Goal: Task Accomplishment & Management: Complete application form

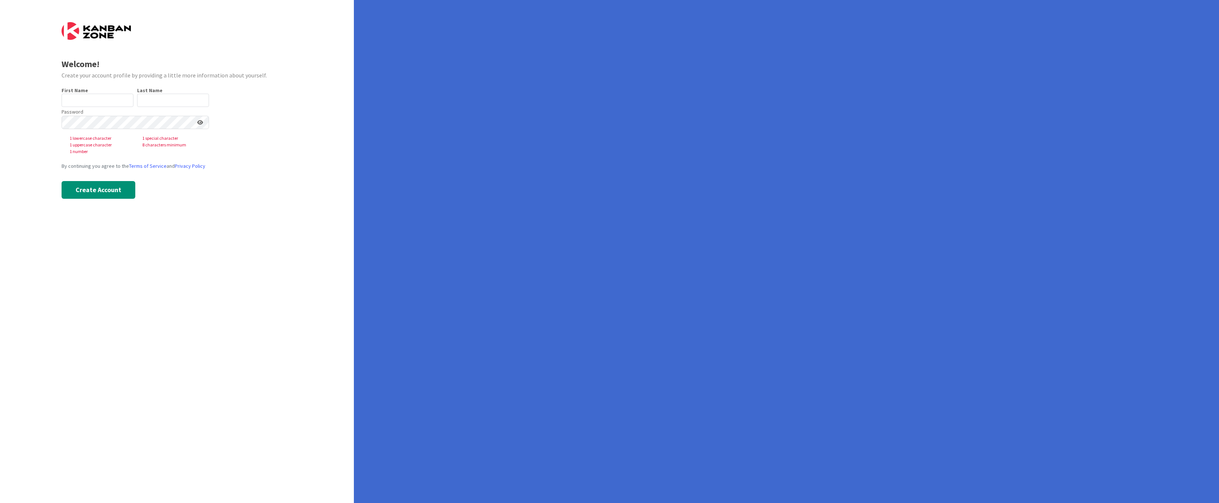
click at [88, 101] on input "text" at bounding box center [98, 100] width 72 height 13
type input "[PERSON_NAME]"
click at [259, 141] on form "Welcome! Create your account profile by providing a little more information abo…" at bounding box center [177, 104] width 231 height 164
click at [120, 176] on button "Create Account" at bounding box center [99, 177] width 74 height 18
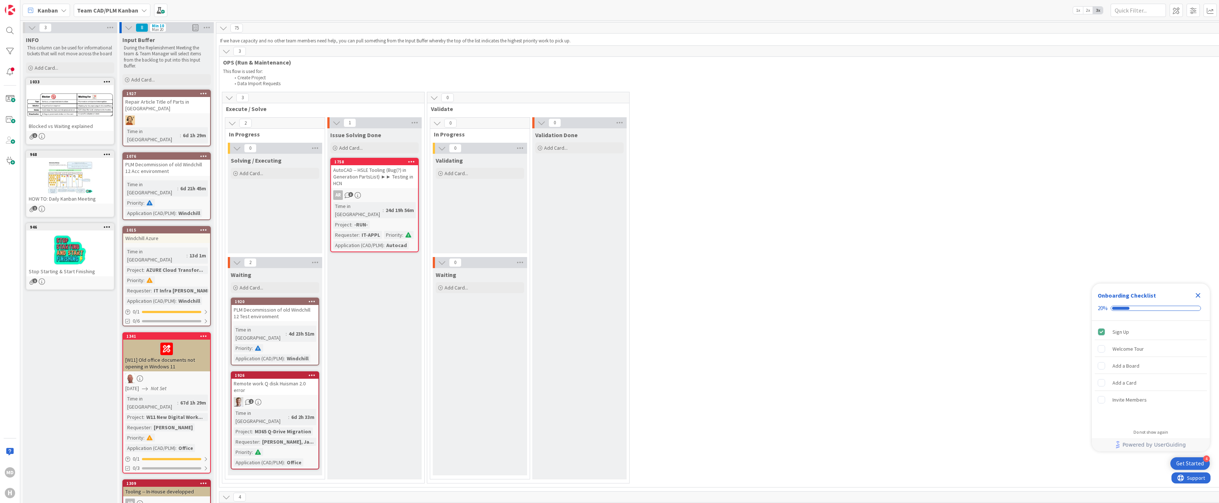
click at [79, 167] on div at bounding box center [70, 177] width 87 height 33
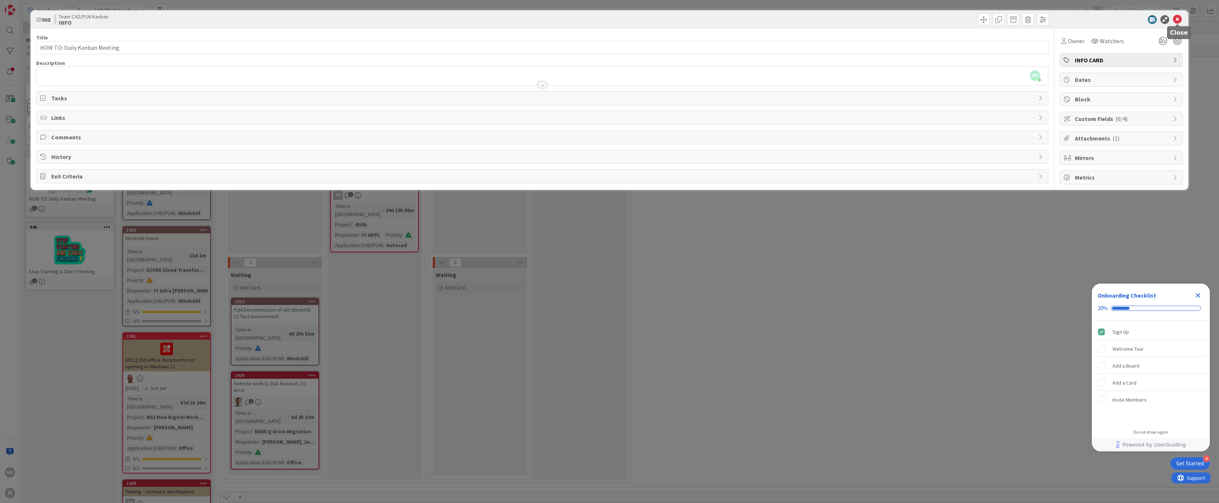
click at [1176, 17] on icon at bounding box center [1177, 19] width 9 height 9
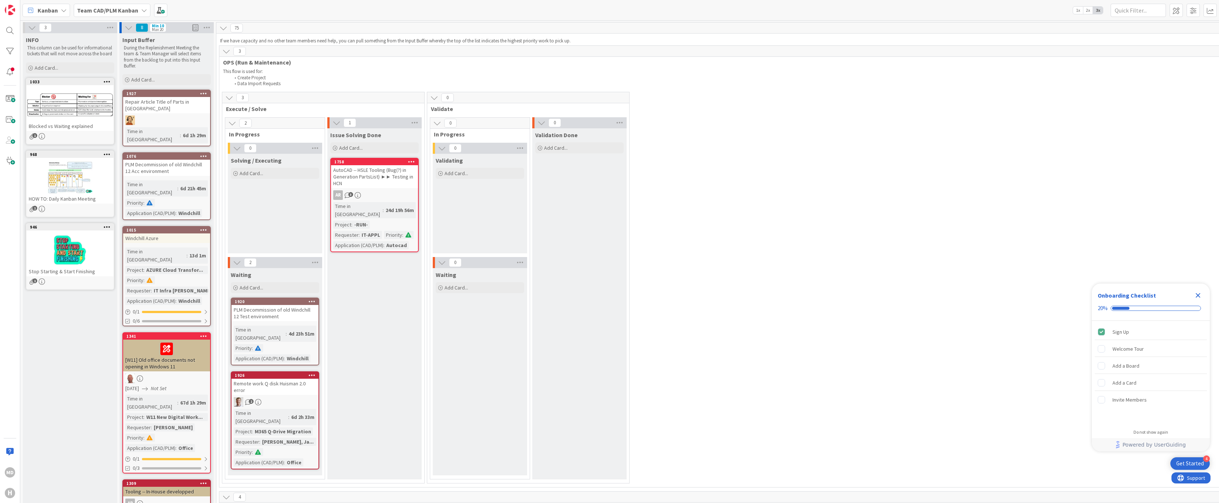
click at [53, 179] on div at bounding box center [70, 177] width 87 height 33
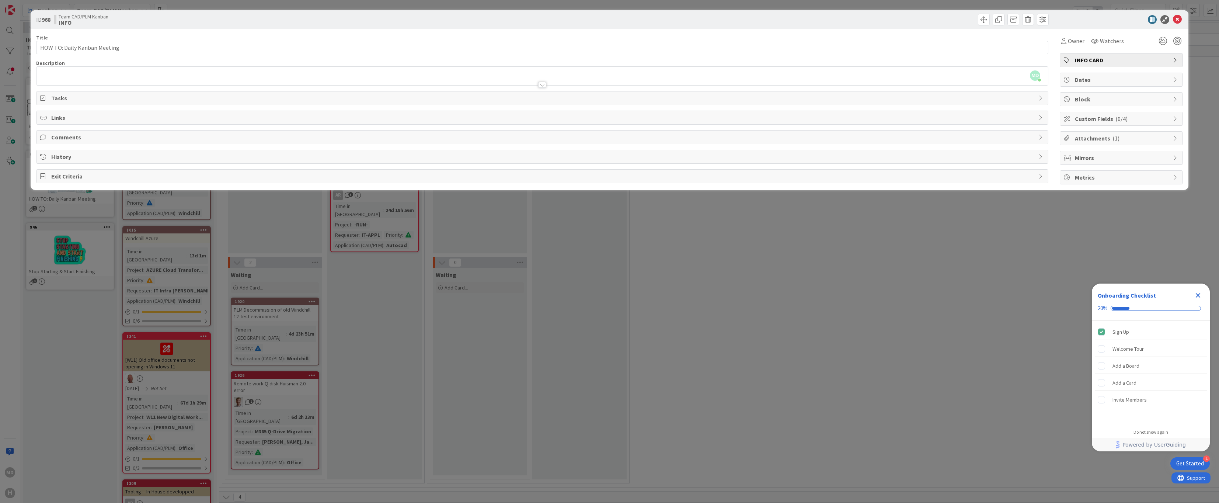
click at [542, 83] on div at bounding box center [542, 85] width 8 height 6
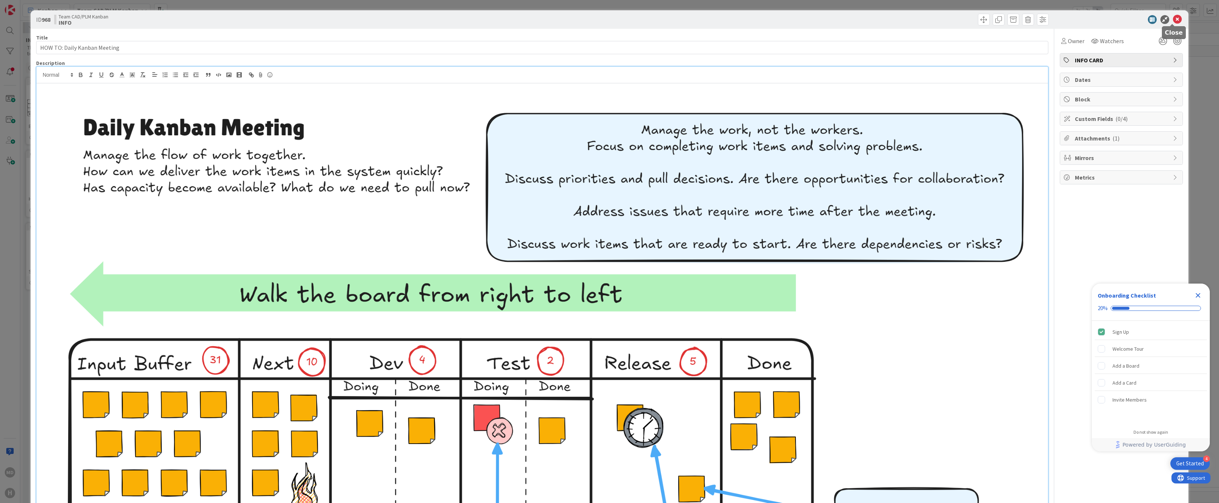
click at [1175, 19] on icon at bounding box center [1177, 19] width 9 height 9
